Goal: Information Seeking & Learning: Learn about a topic

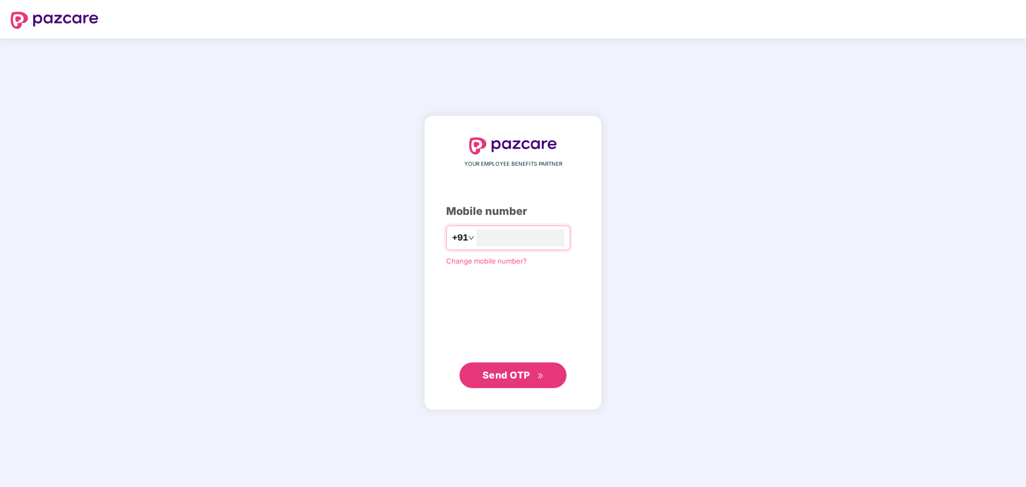
type input "**********"
click at [527, 374] on span "Send OTP" at bounding box center [506, 375] width 48 height 11
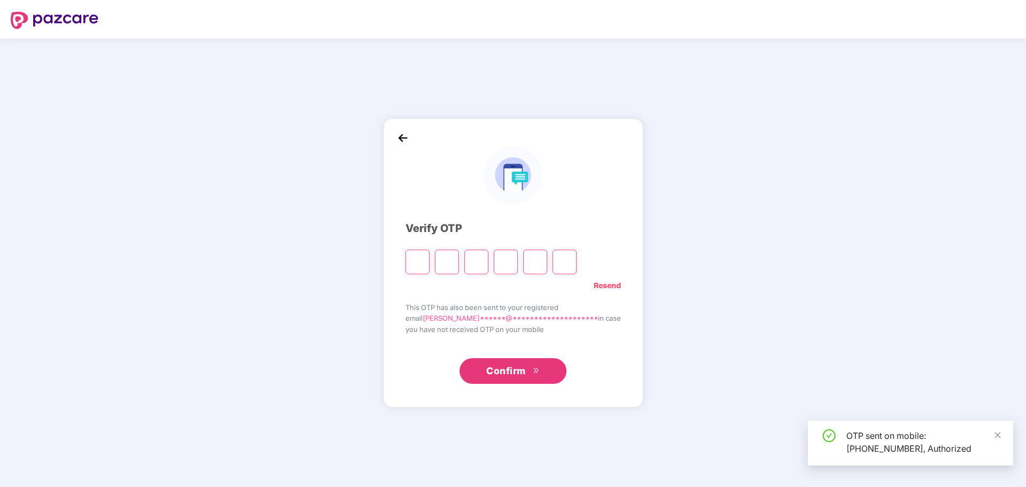
type input "*"
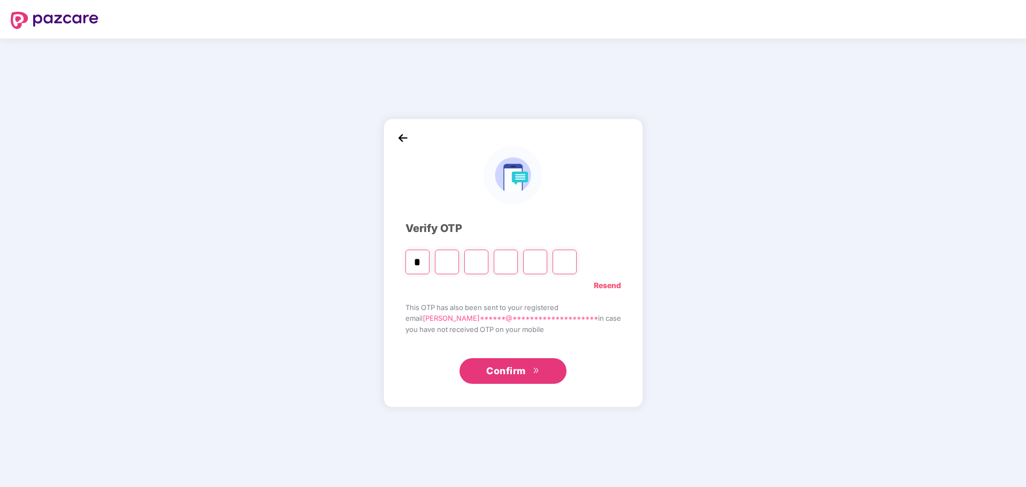
type input "*"
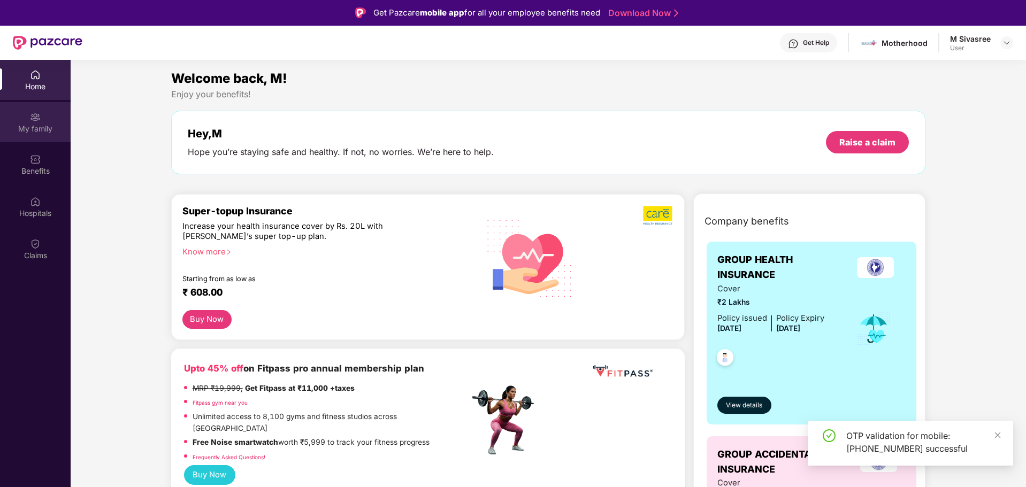
click at [44, 126] on div "My family" at bounding box center [35, 129] width 71 height 11
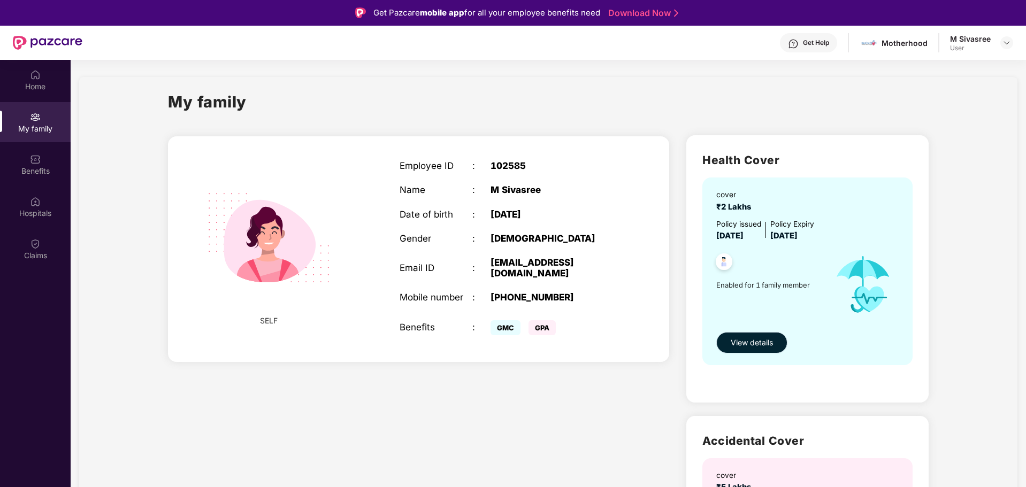
click at [736, 345] on span "View details" at bounding box center [752, 343] width 42 height 12
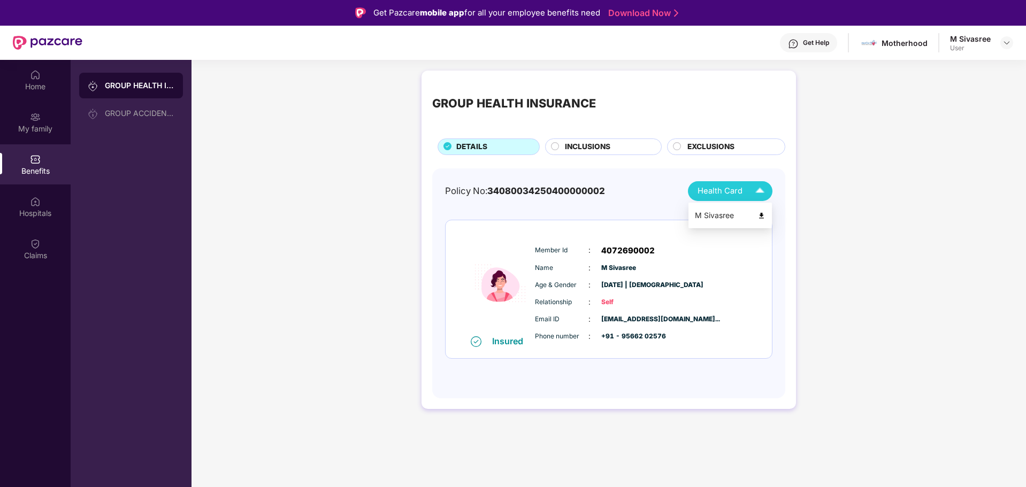
click at [740, 196] on span "Health Card" at bounding box center [719, 191] width 45 height 12
click at [760, 214] on img at bounding box center [761, 216] width 8 height 8
click at [144, 120] on div "GROUP ACCIDENTAL INSURANCE" at bounding box center [131, 114] width 104 height 26
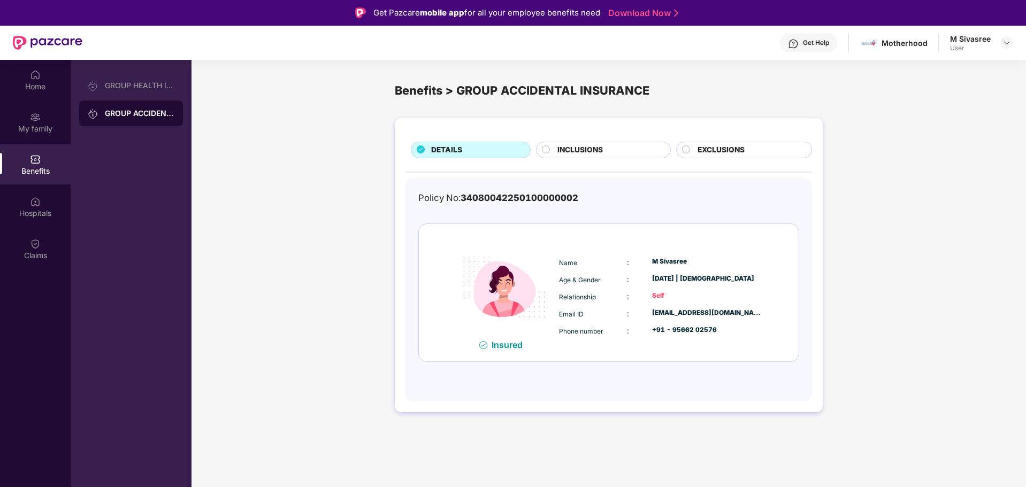
click at [972, 203] on div "DETAILS INCLUSIONS EXCLUSIONS Policy No: 34080042250100000002 Insured Name : M …" at bounding box center [608, 270] width 834 height 315
click at [1011, 44] on div at bounding box center [1006, 42] width 13 height 13
drag, startPoint x: 944, startPoint y: 75, endPoint x: 939, endPoint y: 69, distance: 8.0
click at [944, 75] on div "Logout" at bounding box center [956, 68] width 139 height 21
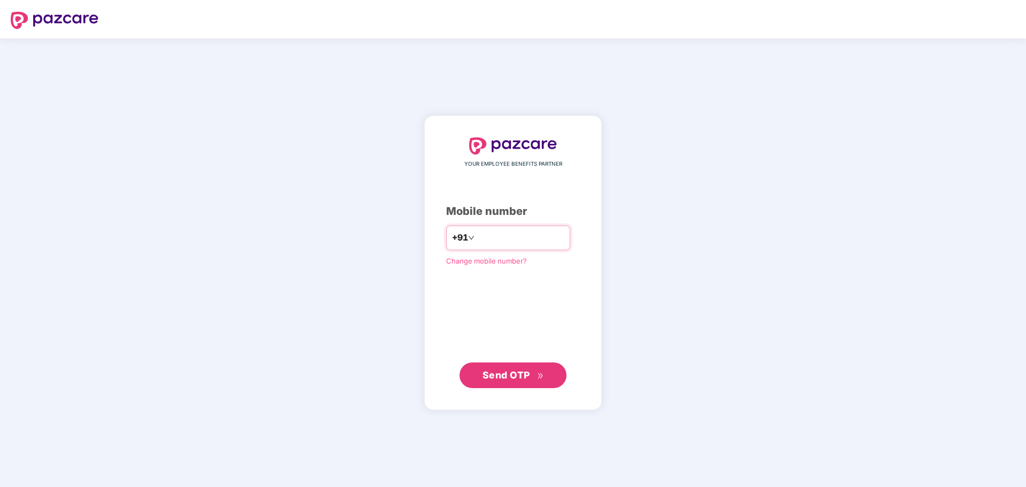
click at [514, 238] on input "number" at bounding box center [520, 237] width 88 height 17
type input "**********"
click at [497, 387] on button "Send OTP" at bounding box center [512, 375] width 107 height 26
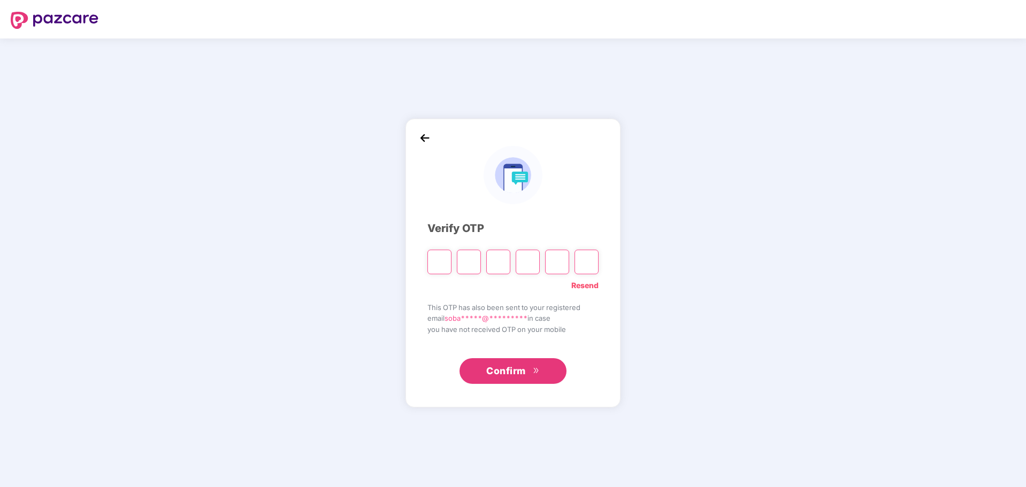
type input "*"
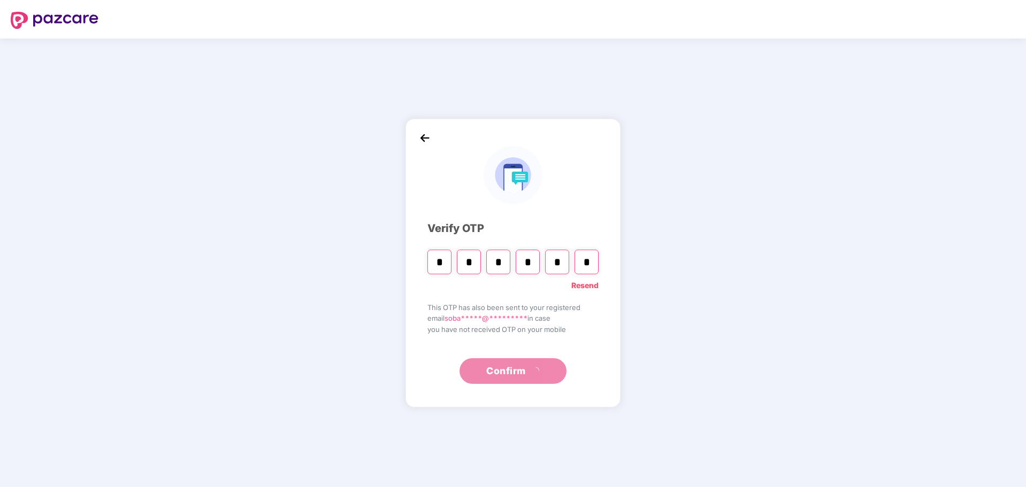
type input "*"
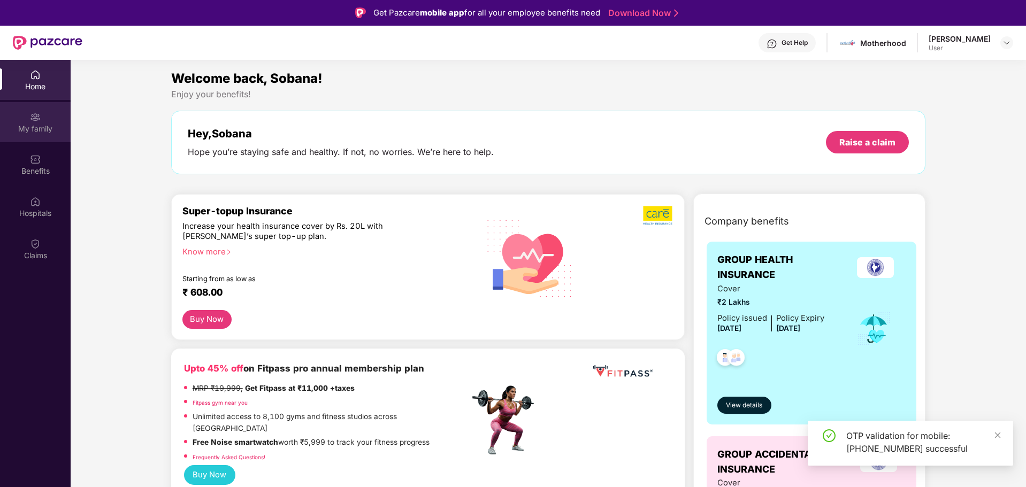
click at [36, 124] on div "My family" at bounding box center [35, 129] width 71 height 11
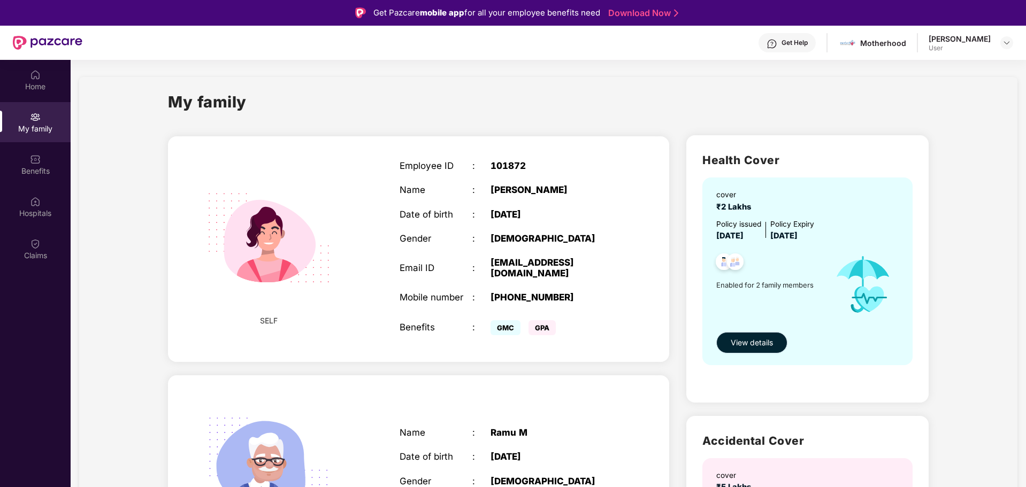
click at [750, 337] on span "View details" at bounding box center [752, 343] width 42 height 12
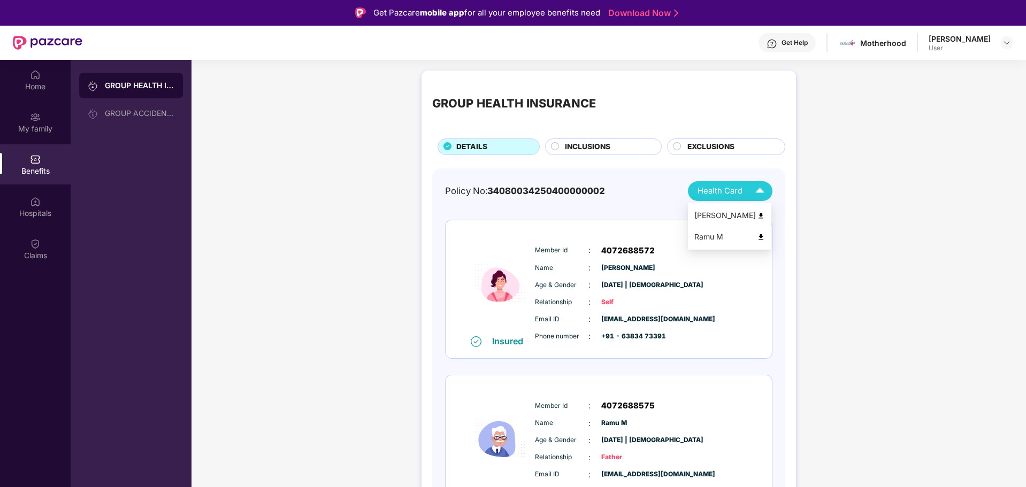
click at [736, 187] on span "Health Card" at bounding box center [719, 191] width 45 height 12
click at [760, 215] on img at bounding box center [761, 216] width 8 height 8
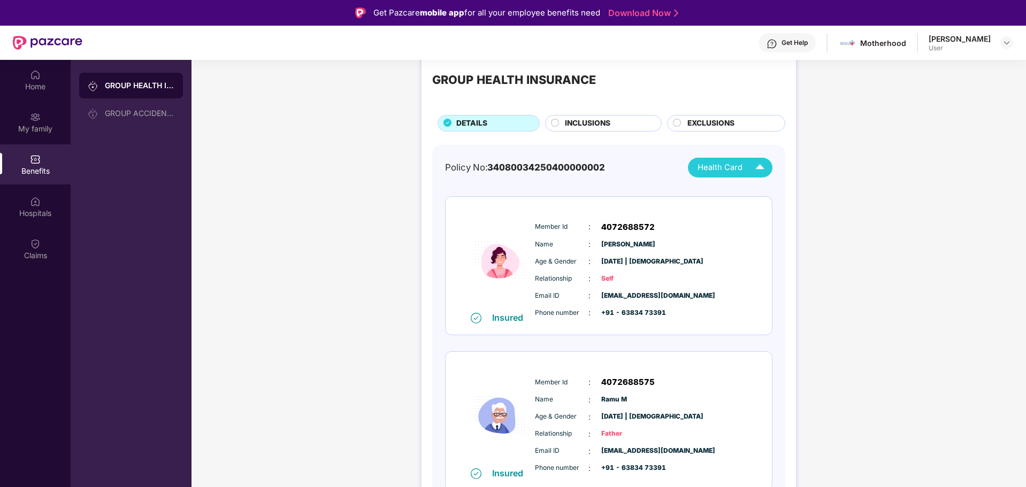
scroll to position [34, 0]
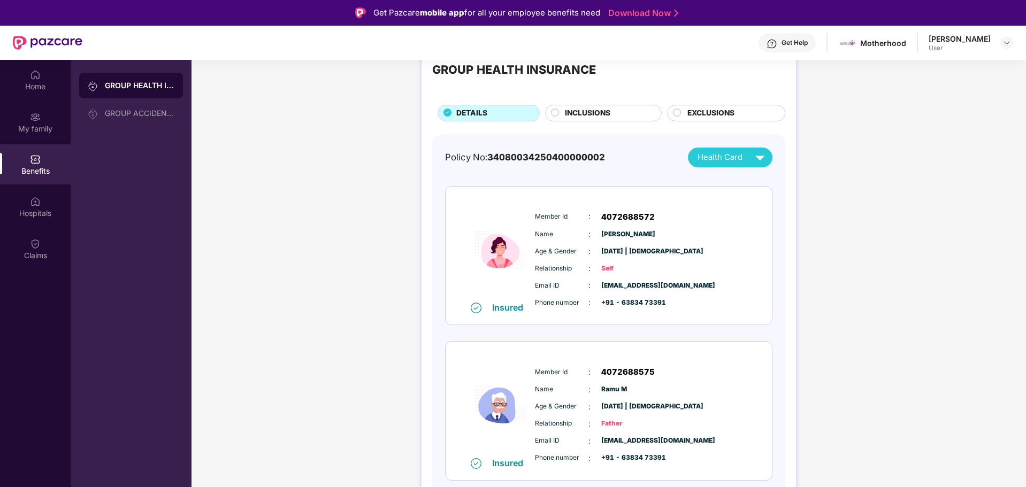
click at [816, 200] on div "GROUP HEALTH INSURANCE DETAILS INCLUSIONS EXCLUSIONS Policy No: 340800342504000…" at bounding box center [608, 290] width 834 height 516
click at [1008, 46] on img at bounding box center [1006, 43] width 9 height 9
click at [945, 68] on div "Logout" at bounding box center [956, 68] width 139 height 21
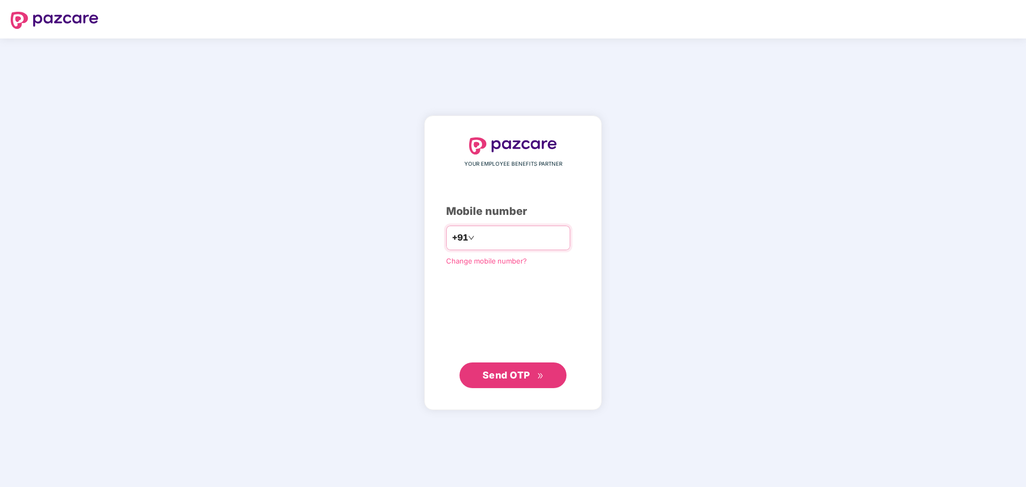
click at [489, 242] on input "number" at bounding box center [520, 237] width 88 height 17
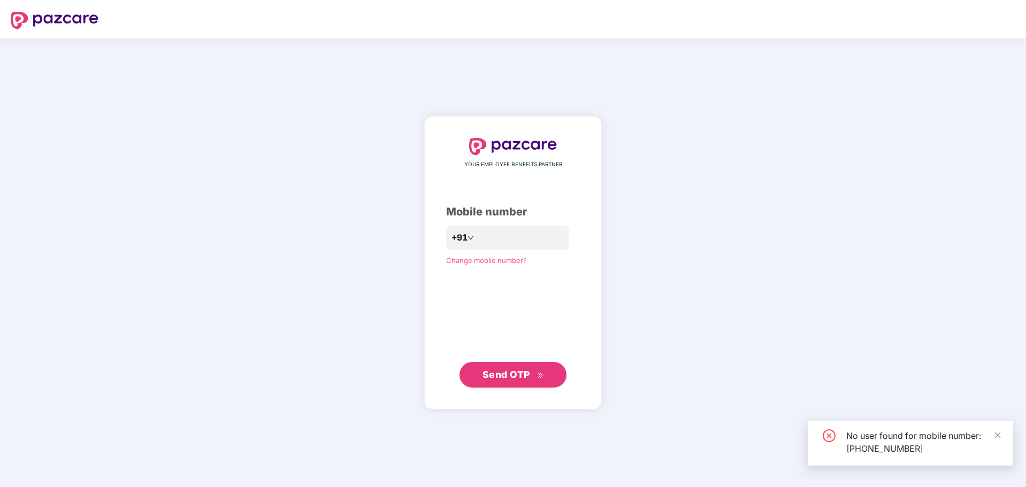
click at [531, 384] on button "Send OTP" at bounding box center [512, 375] width 107 height 26
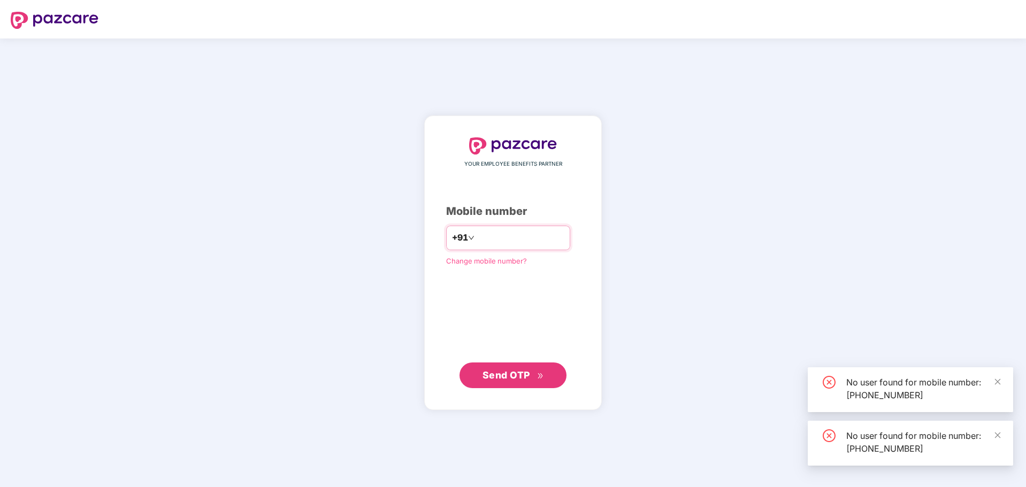
click at [525, 241] on input "**********" at bounding box center [520, 237] width 88 height 17
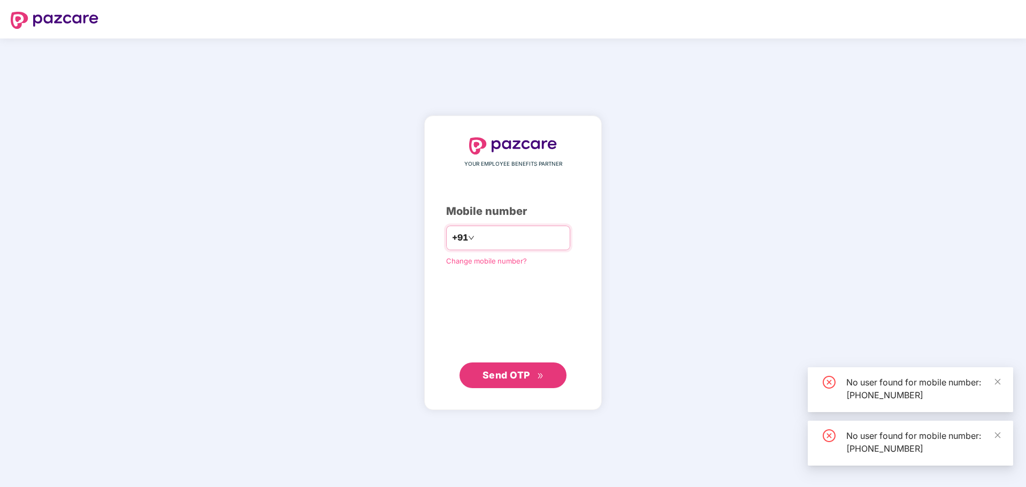
click at [525, 241] on input "**********" at bounding box center [520, 237] width 88 height 17
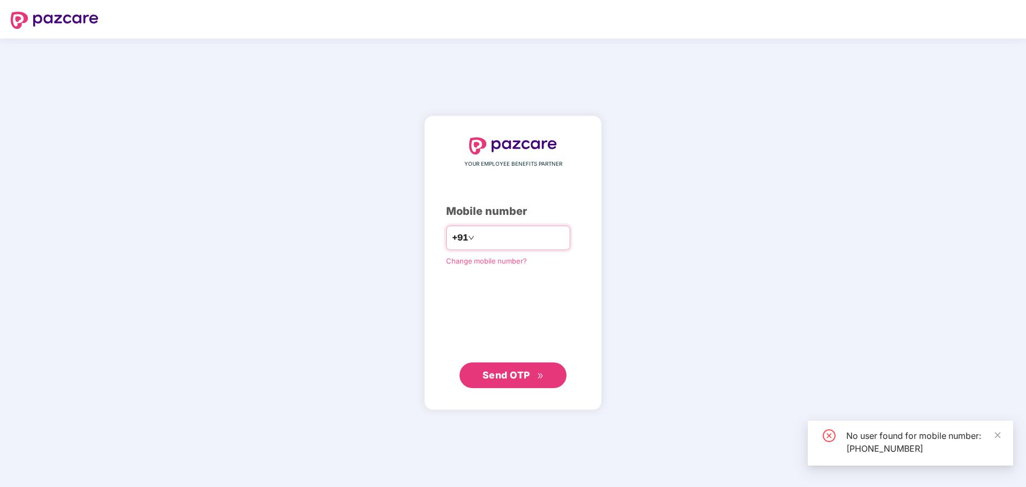
type input "*"
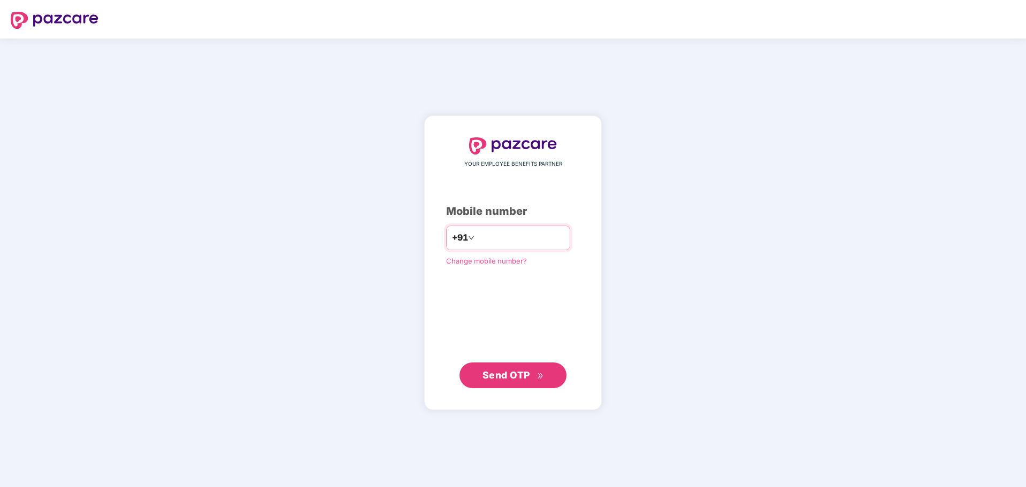
type input "**********"
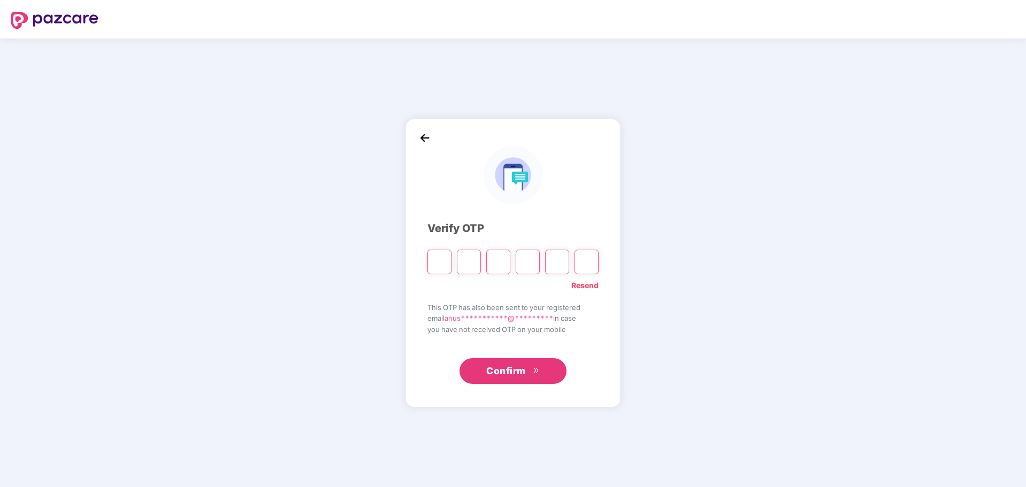
type input "*"
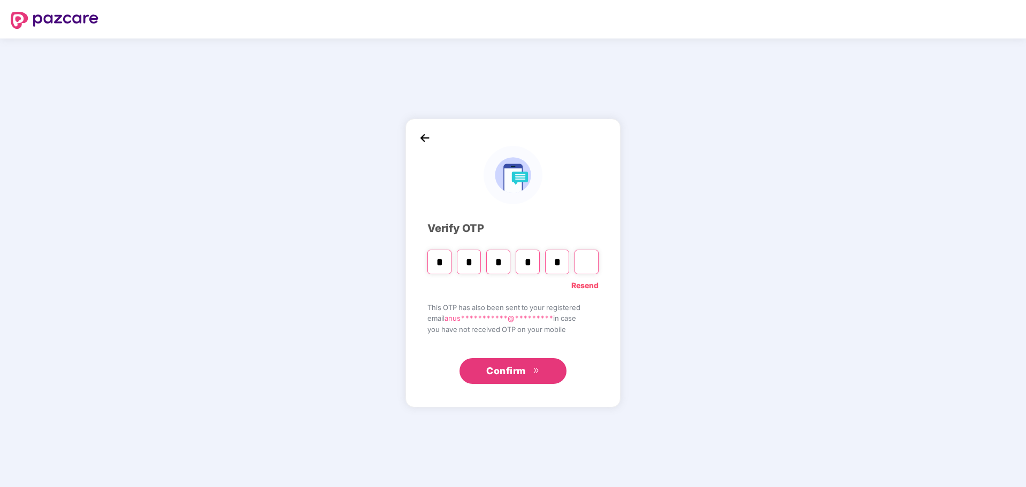
type input "*"
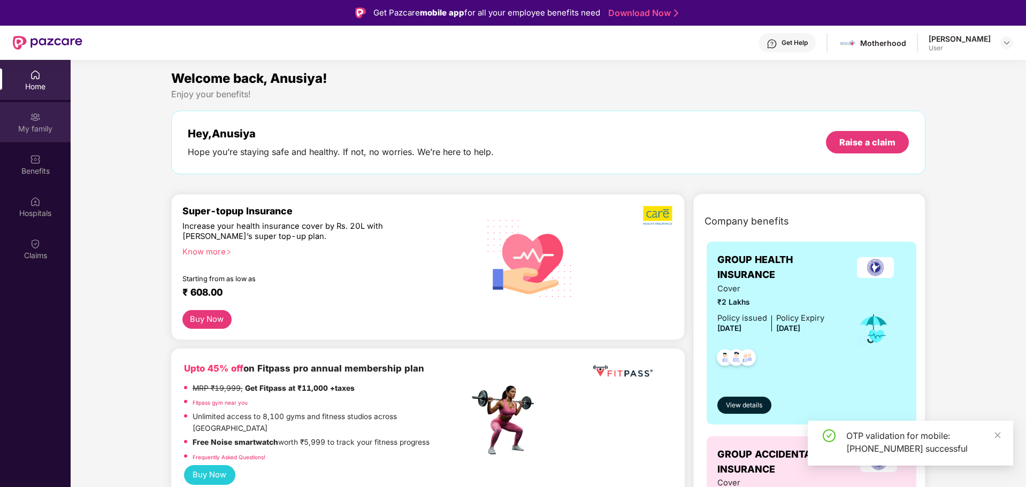
click at [54, 124] on div "My family" at bounding box center [35, 129] width 71 height 11
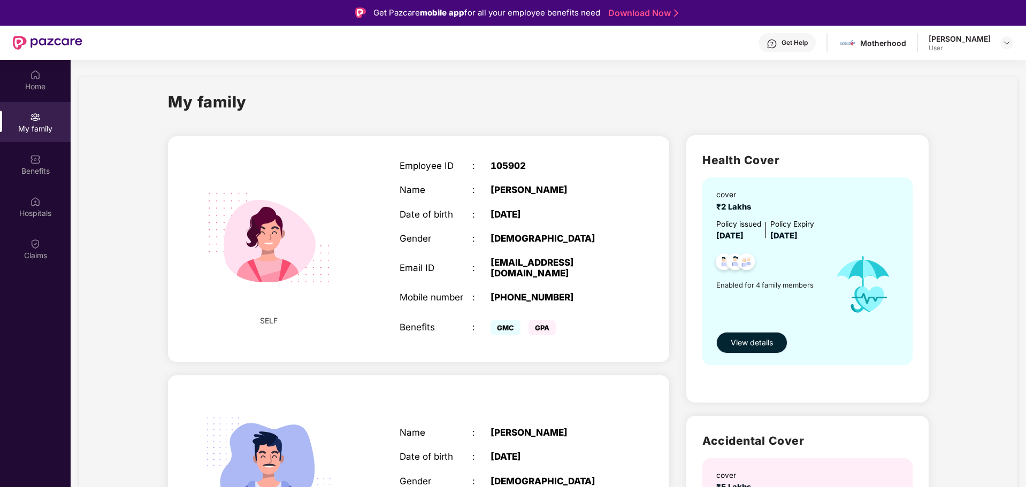
click at [762, 343] on span "View details" at bounding box center [752, 343] width 42 height 12
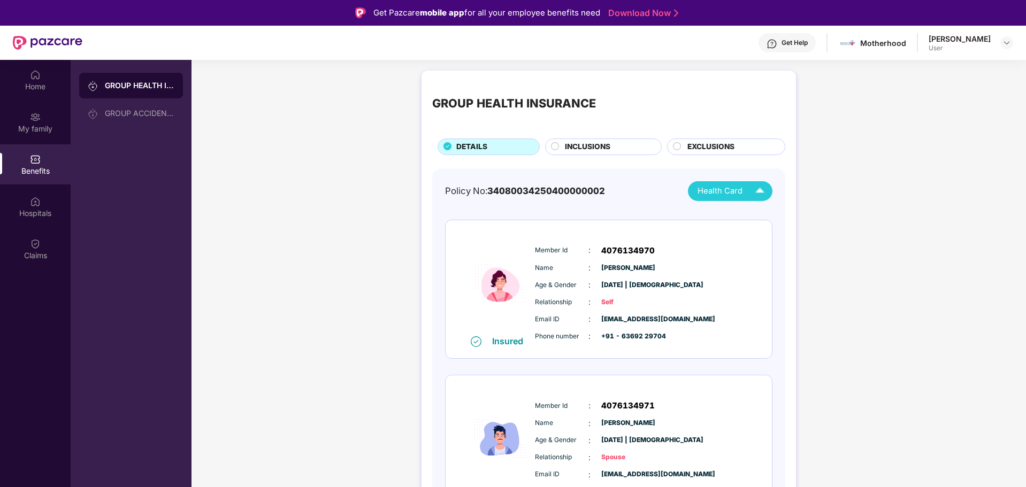
click at [722, 189] on span "Health Card" at bounding box center [719, 191] width 45 height 12
click at [761, 198] on img at bounding box center [759, 191] width 19 height 19
click at [758, 218] on img at bounding box center [754, 216] width 8 height 8
click at [1004, 41] on img at bounding box center [1006, 43] width 9 height 9
click at [964, 108] on div "User" at bounding box center [948, 107] width 62 height 9
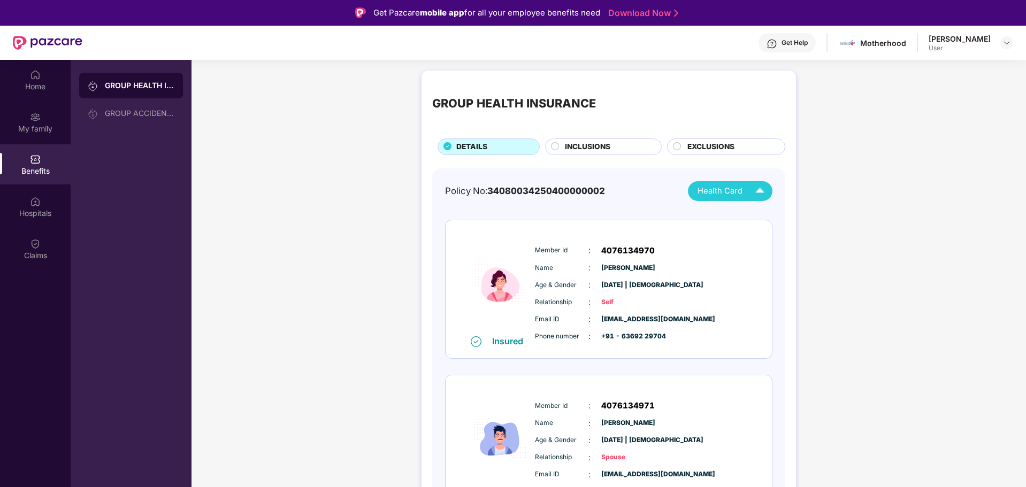
click at [952, 75] on div "GROUP HEALTH INSURANCE DETAILS INCLUSIONS EXCLUSIONS Policy No: 340800342504000…" at bounding box center [608, 478] width 834 height 826
click at [974, 40] on div "[PERSON_NAME]" at bounding box center [959, 39] width 62 height 10
click at [1004, 41] on div at bounding box center [1006, 42] width 13 height 13
click at [1004, 41] on img at bounding box center [1006, 43] width 9 height 9
click at [964, 68] on div "Logout" at bounding box center [956, 68] width 139 height 21
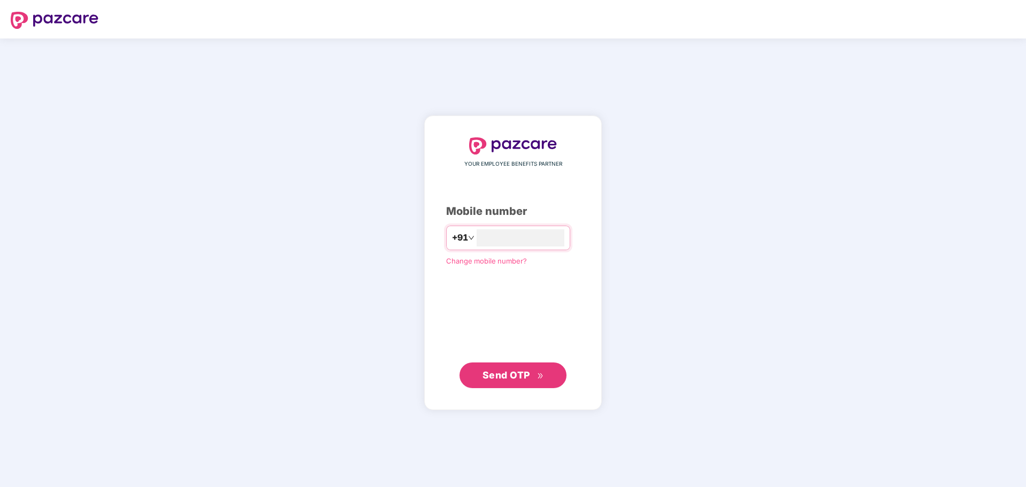
type input "**********"
click at [544, 371] on button "Send OTP" at bounding box center [512, 375] width 107 height 26
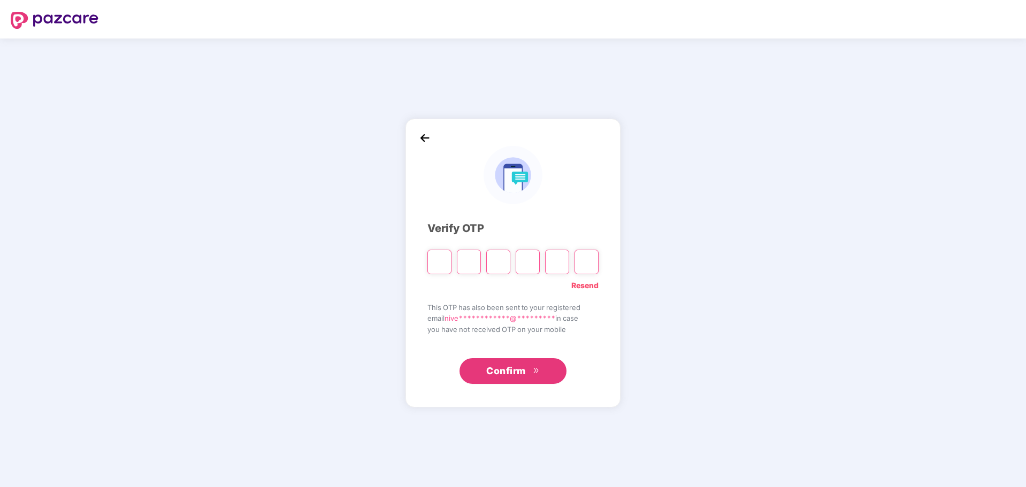
type input "*"
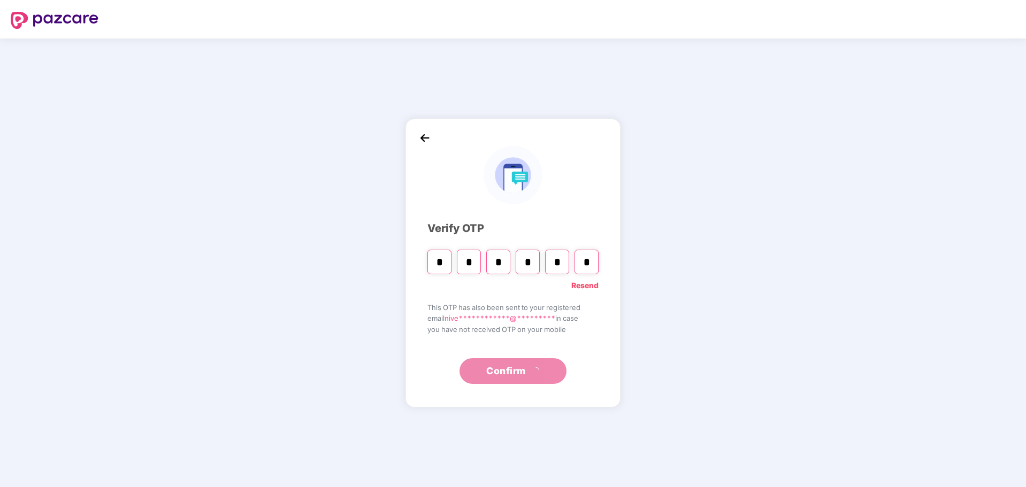
type input "*"
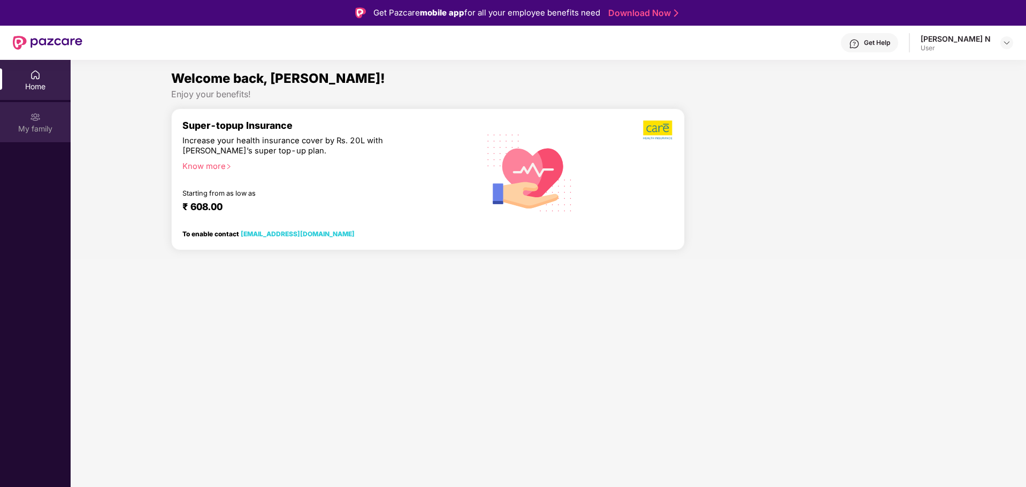
click at [31, 112] on img at bounding box center [35, 117] width 11 height 11
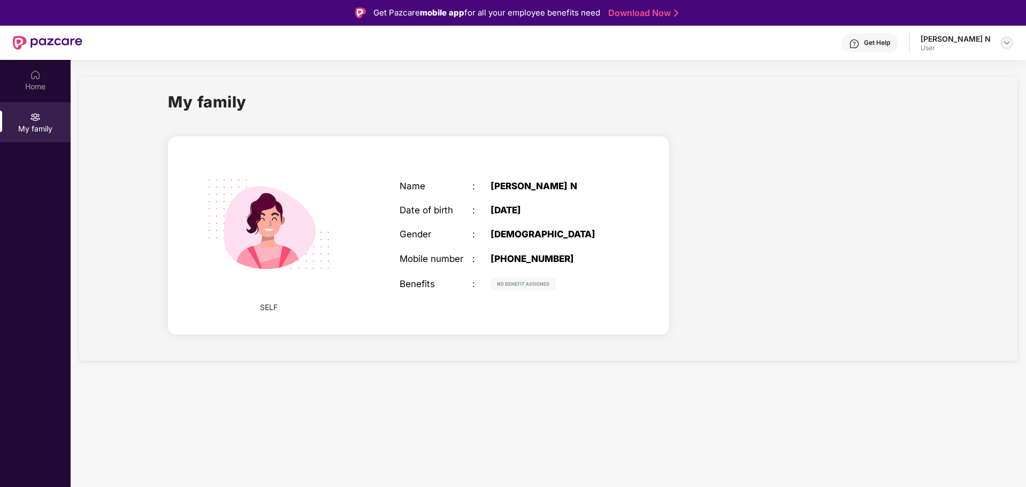
click at [1009, 44] on img at bounding box center [1006, 43] width 9 height 9
click at [966, 74] on div "Logout" at bounding box center [956, 68] width 139 height 21
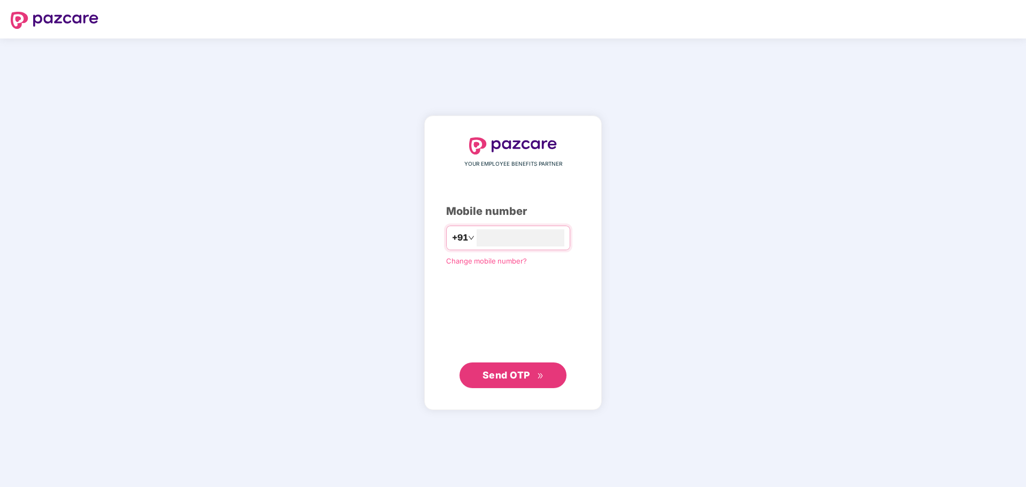
type input "*"
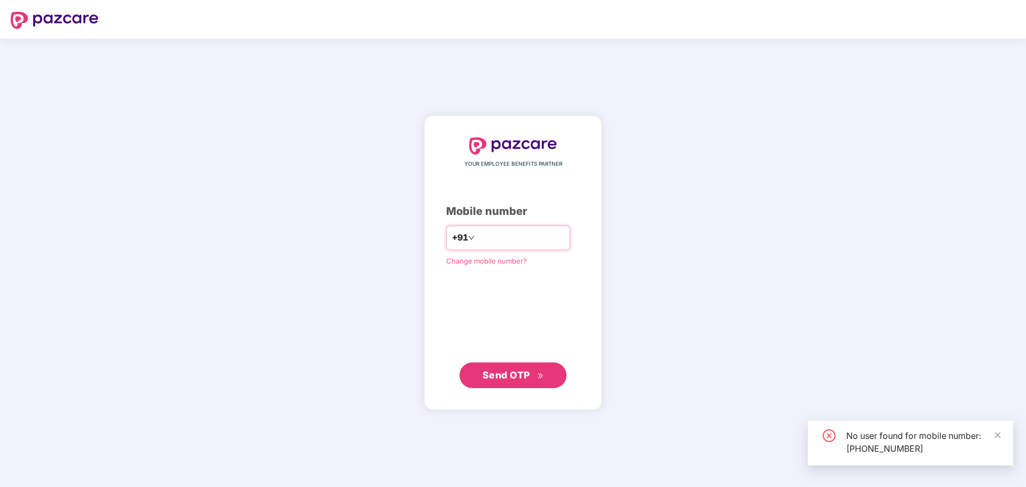
click at [544, 236] on input "**********" at bounding box center [520, 237] width 88 height 17
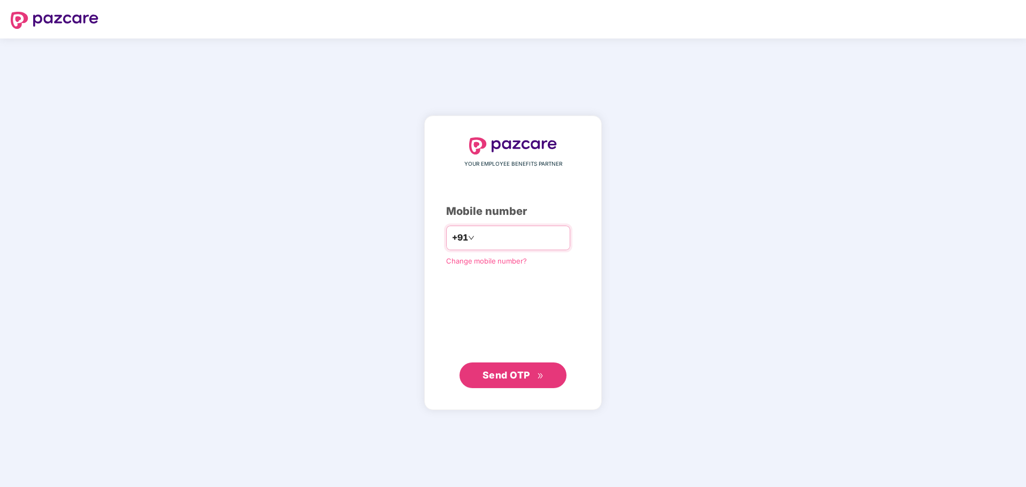
click at [530, 235] on input "**********" at bounding box center [520, 237] width 88 height 17
type input "*"
type input "**********"
click at [537, 372] on span "Send OTP" at bounding box center [513, 374] width 62 height 15
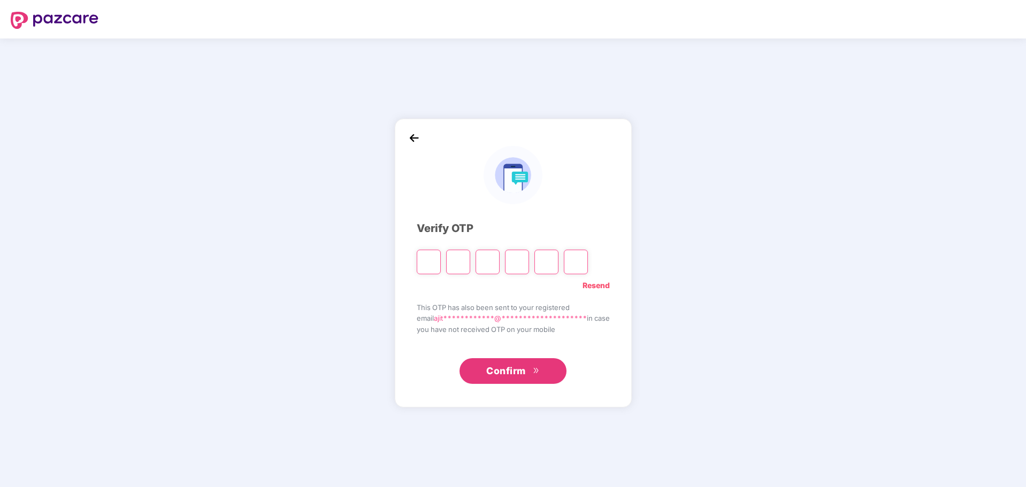
type input "*"
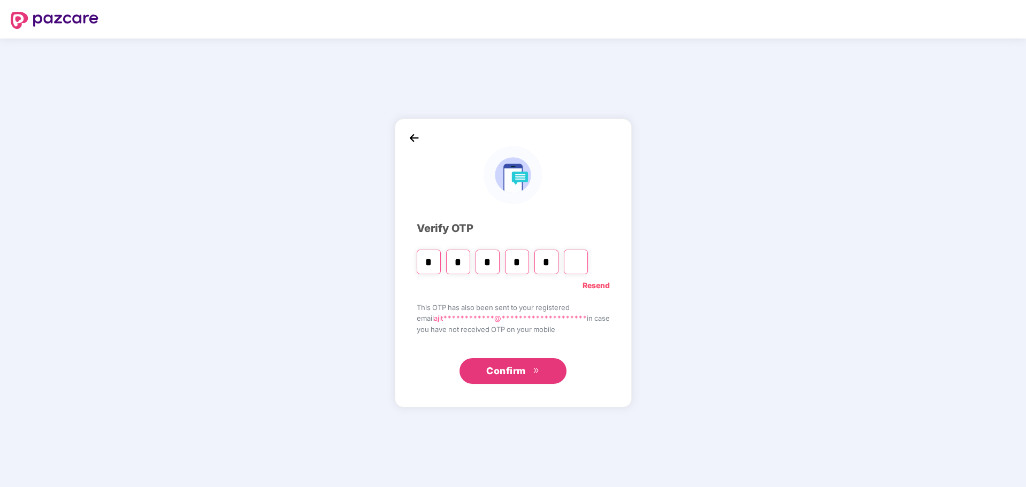
type input "*"
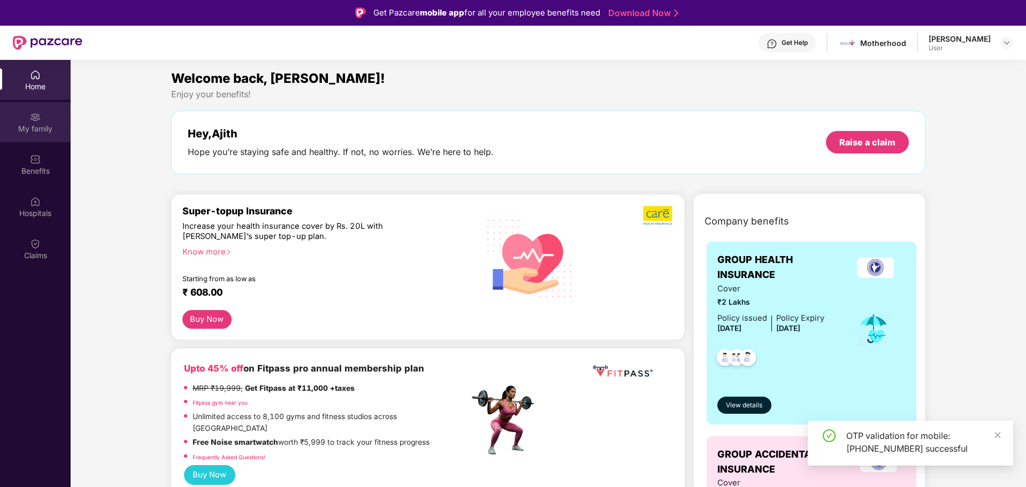
click at [19, 124] on div "My family" at bounding box center [35, 129] width 71 height 11
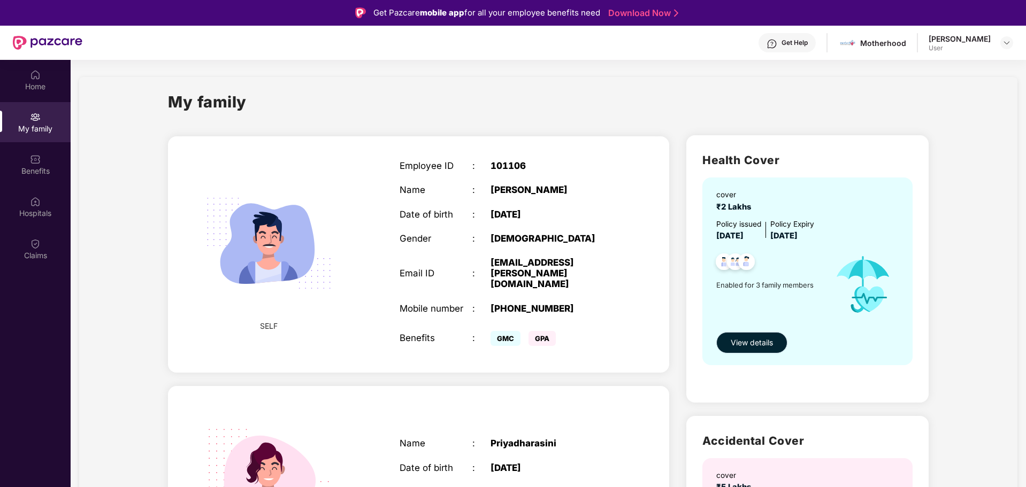
click at [766, 350] on button "View details" at bounding box center [751, 342] width 71 height 21
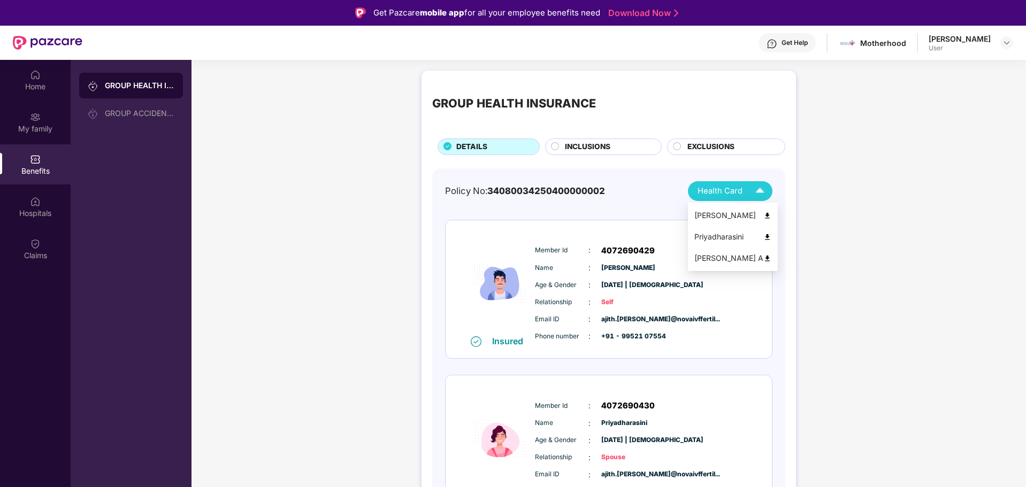
click at [763, 212] on img at bounding box center [767, 216] width 8 height 8
